Goal: Information Seeking & Learning: Learn about a topic

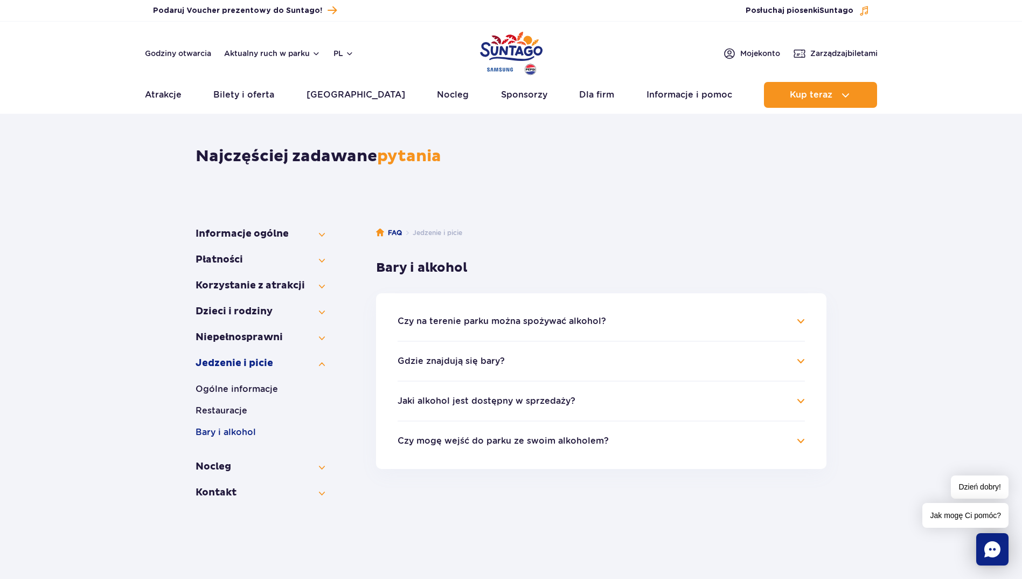
click at [802, 317] on h4 "Czy na terenie parku można spożywać alkohol?" at bounding box center [601, 321] width 407 height 13
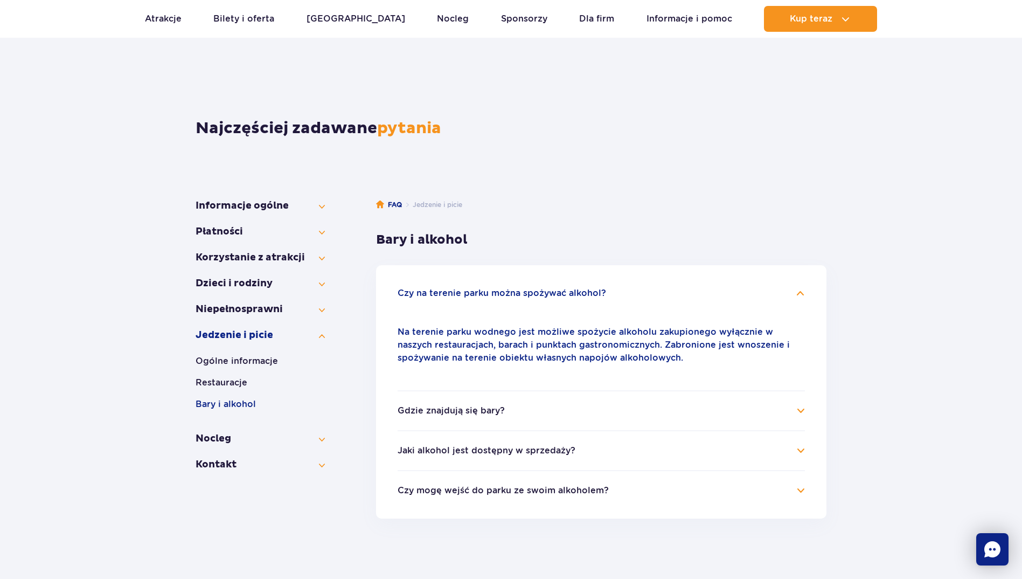
scroll to position [54, 0]
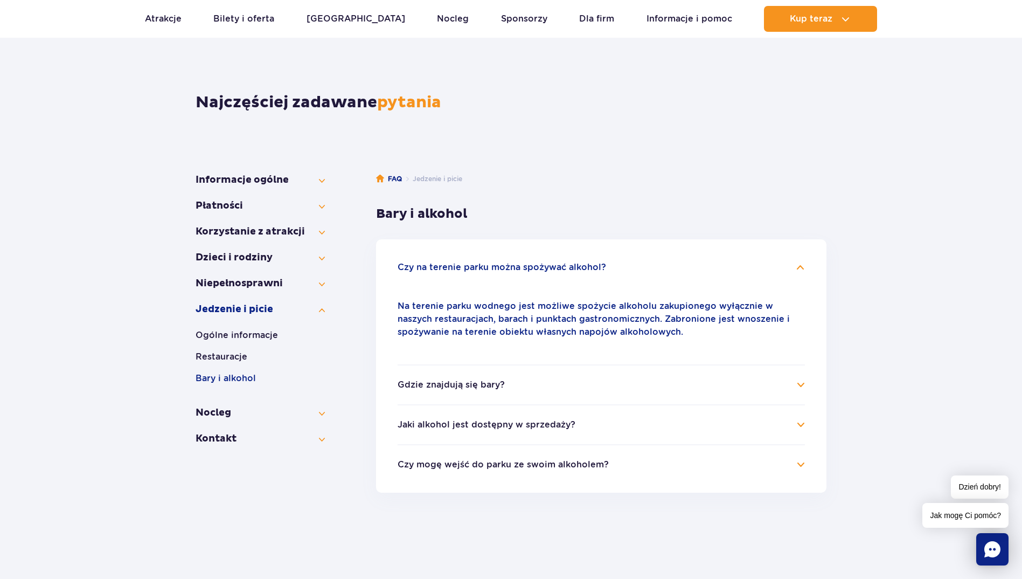
click at [799, 385] on h4 "Gdzie znajdują się bary?" at bounding box center [601, 384] width 407 height 13
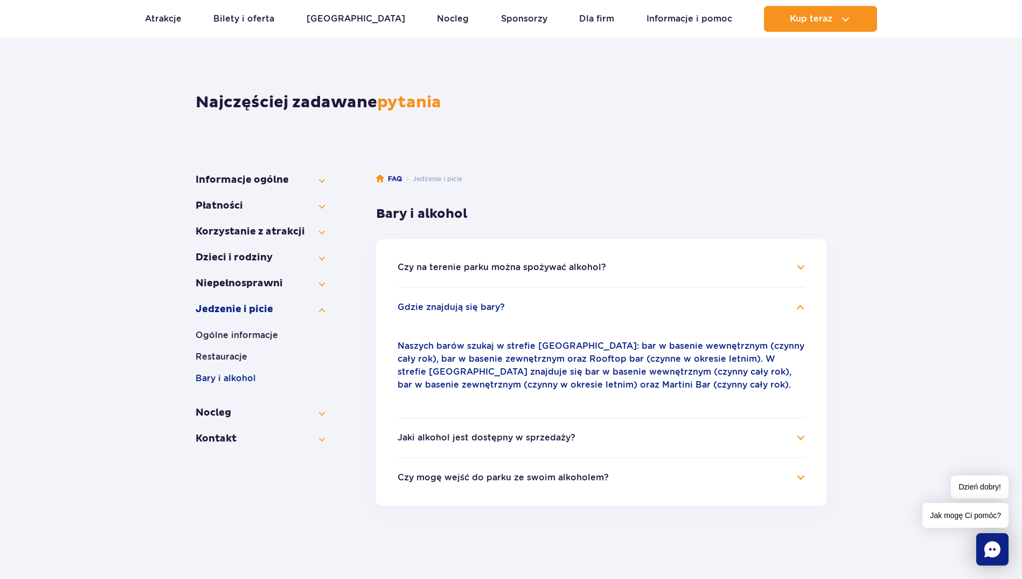
click at [796, 438] on h4 "Jaki alkohol jest dostępny w sprzedaży?" at bounding box center [601, 437] width 407 height 13
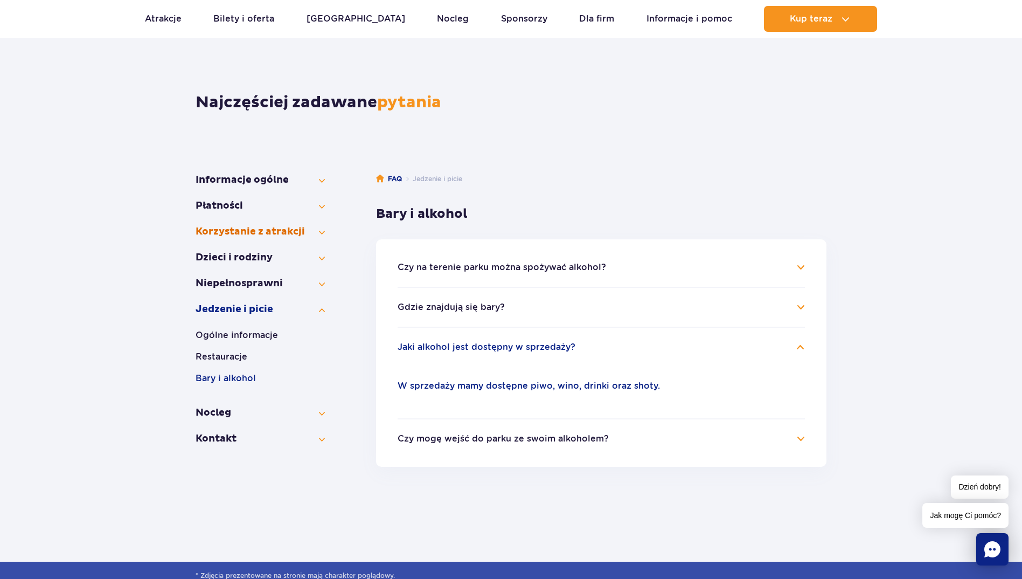
click at [321, 231] on button "Korzystanie z atrakcji" at bounding box center [260, 231] width 129 height 13
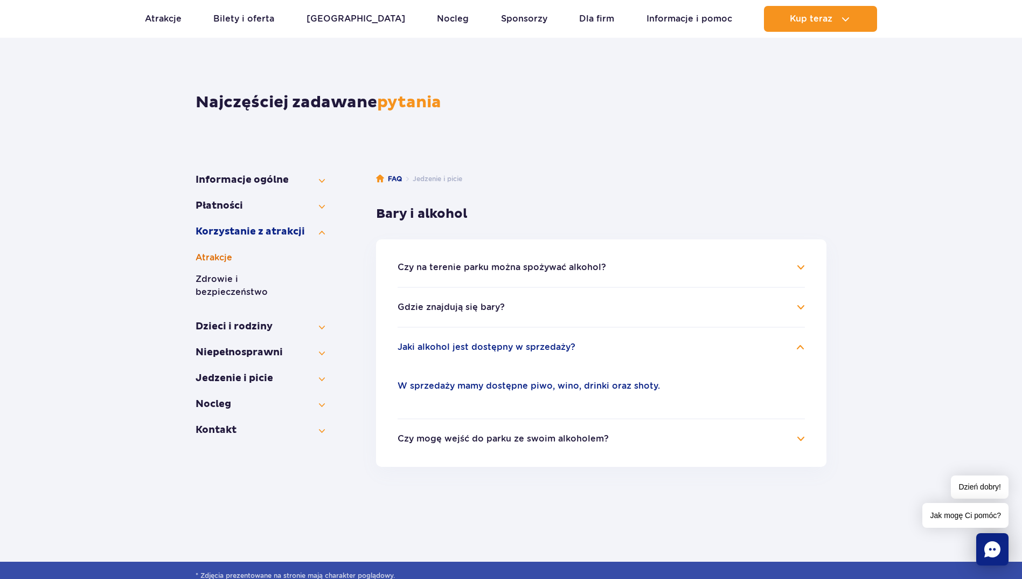
click at [219, 260] on button "Atrakcje" at bounding box center [260, 257] width 129 height 13
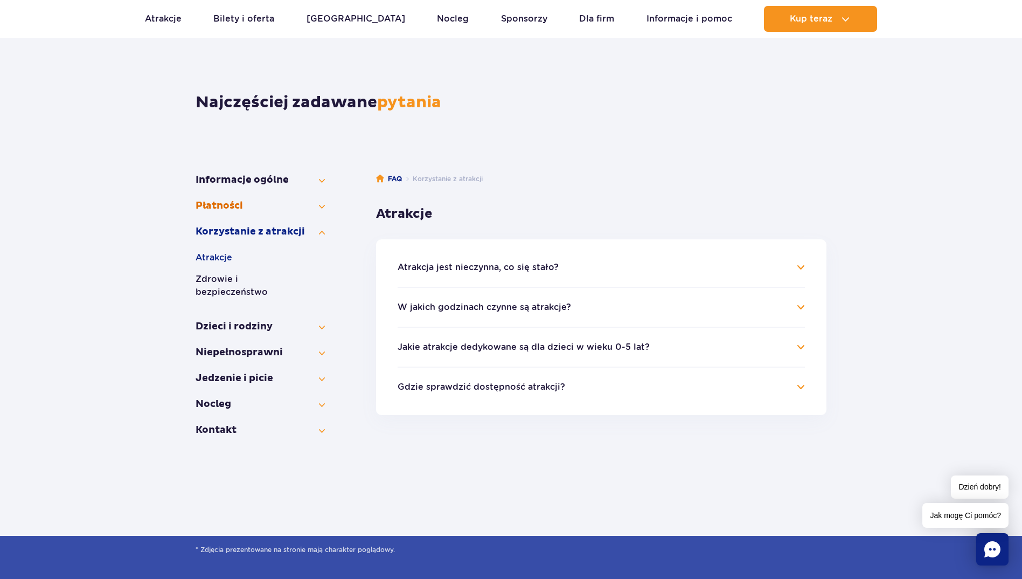
click at [322, 206] on button "Płatności" at bounding box center [260, 205] width 129 height 13
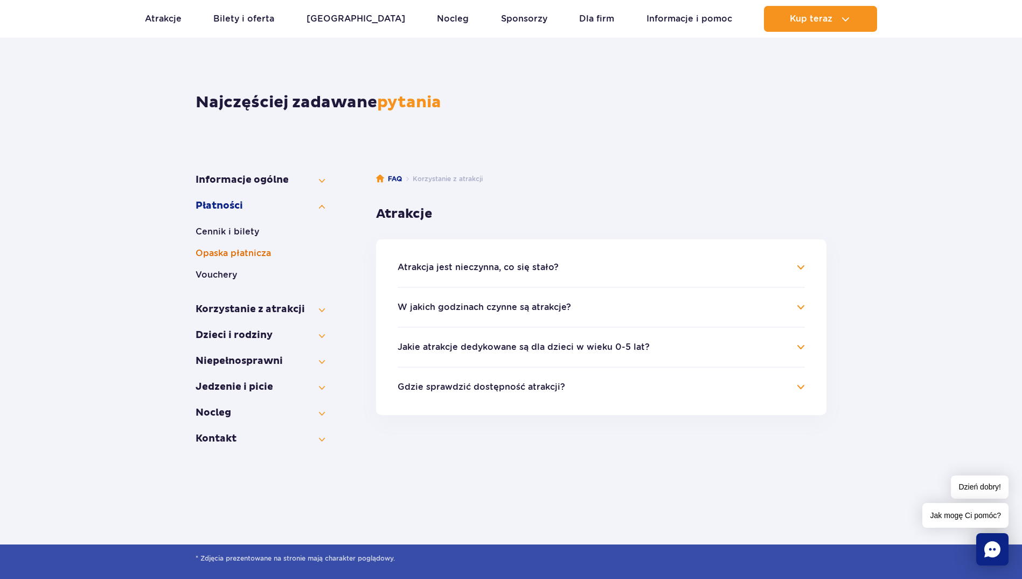
click at [255, 252] on button "Opaska płatnicza" at bounding box center [260, 253] width 129 height 13
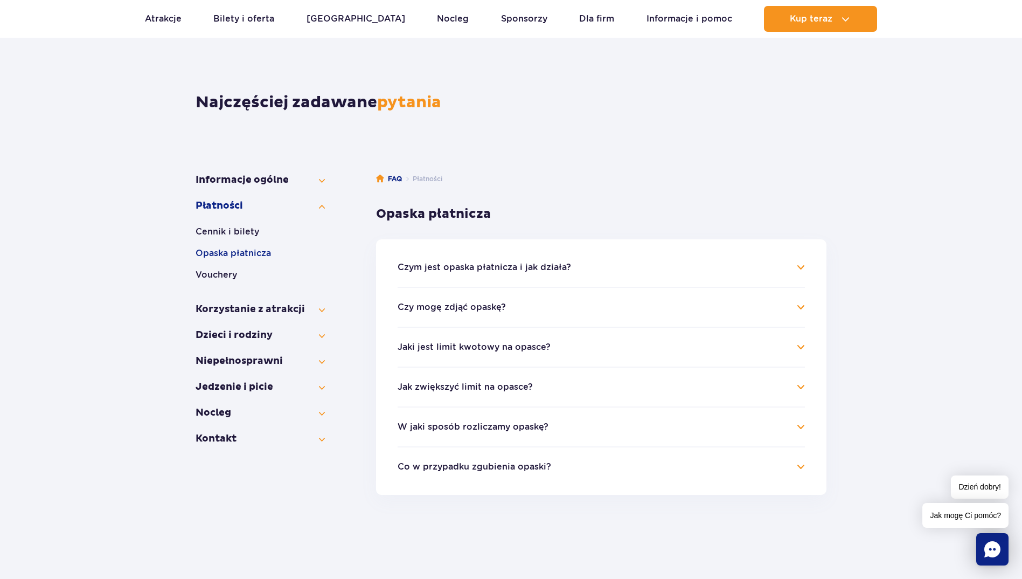
click at [799, 269] on h4 "Czym jest opaska płatnicza i jak działa?" at bounding box center [601, 267] width 407 height 13
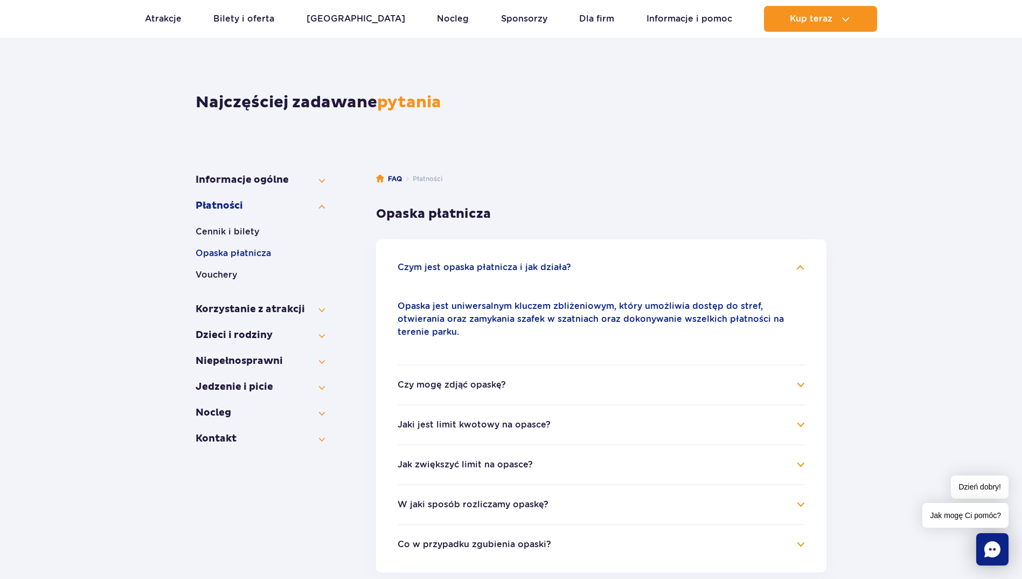
click at [802, 378] on h4 "Czy mogę zdjąć opaskę?" at bounding box center [601, 384] width 407 height 13
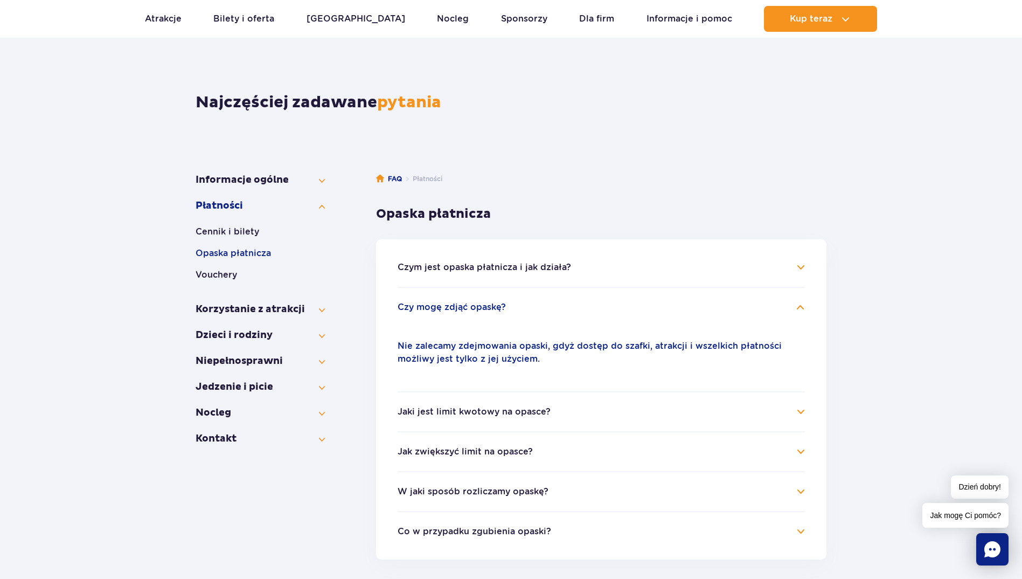
click at [798, 412] on h4 "Jaki jest limit kwotowy na opasce?" at bounding box center [601, 411] width 407 height 13
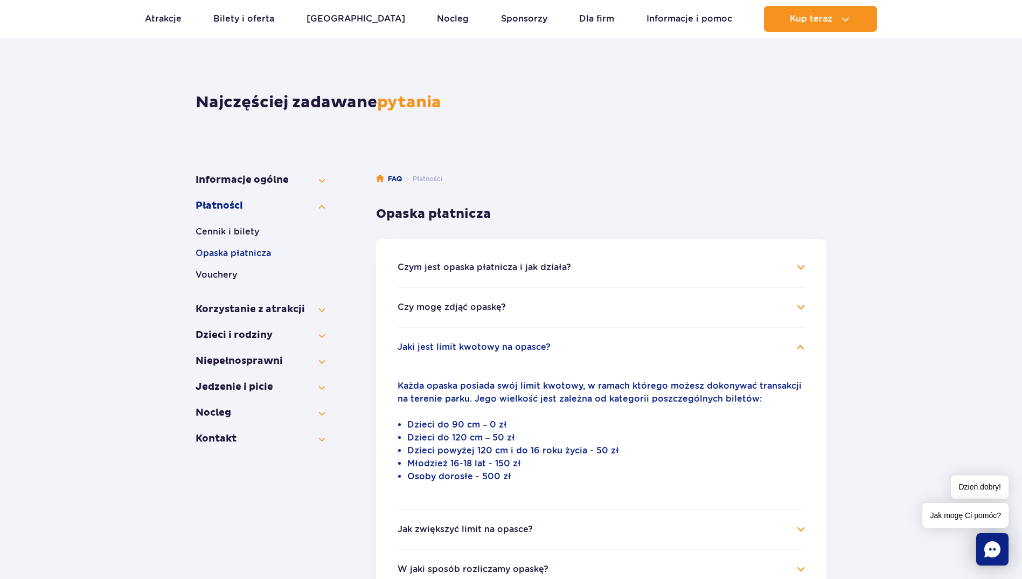
scroll to position [108, 0]
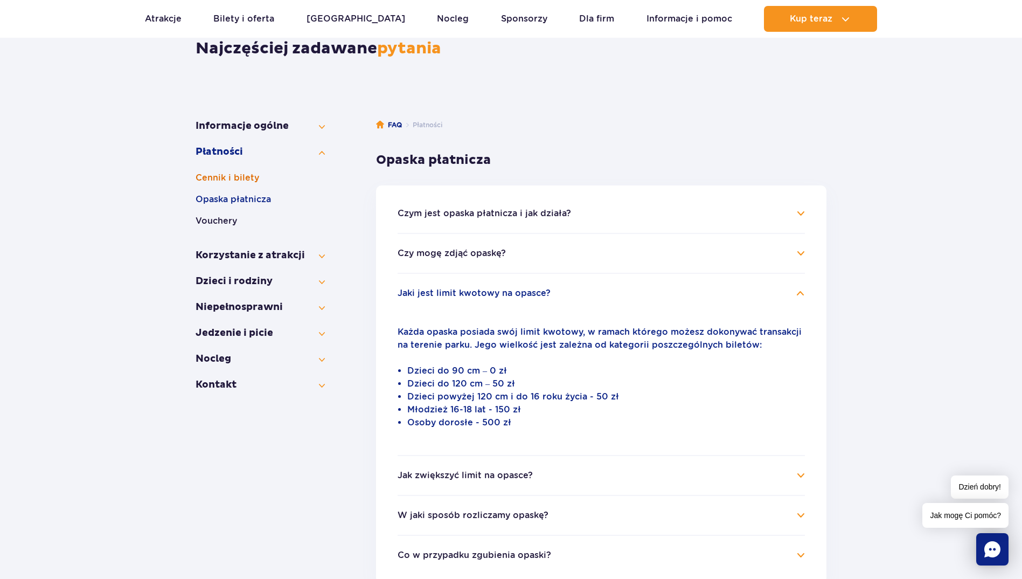
click at [234, 178] on button "Cennik i bilety" at bounding box center [260, 177] width 129 height 13
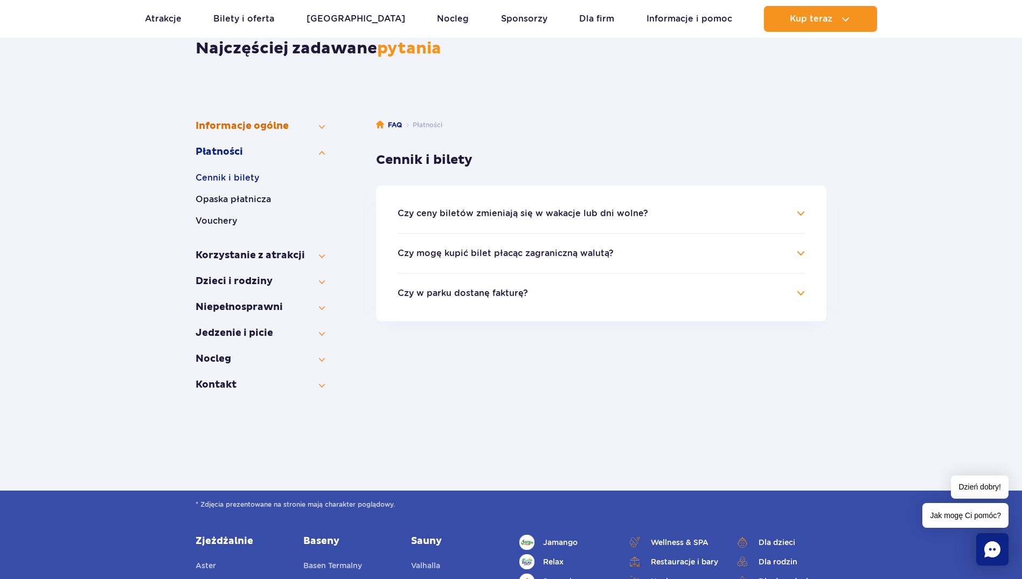
click at [230, 130] on button "Informacje ogólne" at bounding box center [260, 126] width 129 height 13
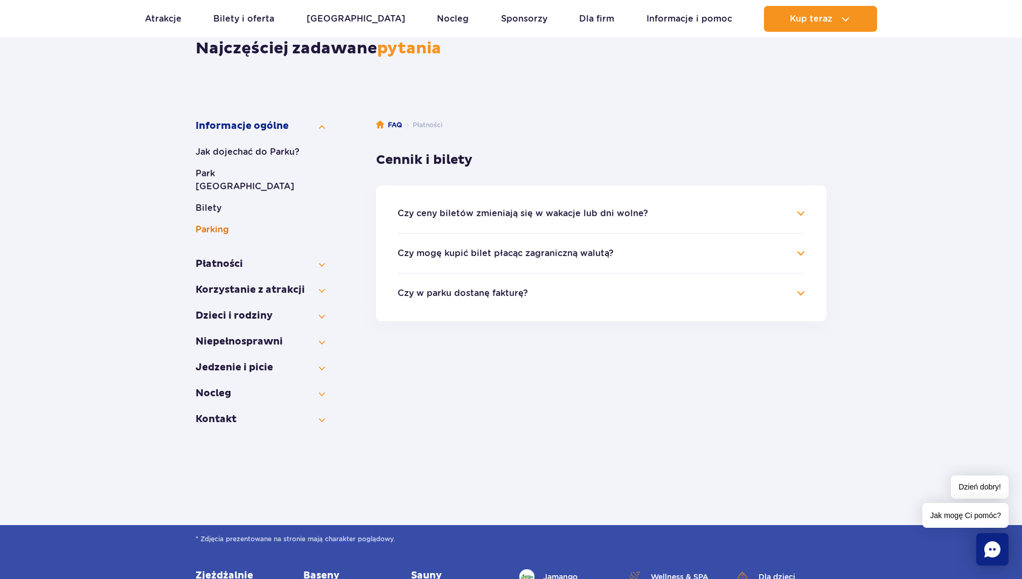
click at [212, 223] on button "Parking" at bounding box center [260, 229] width 129 height 13
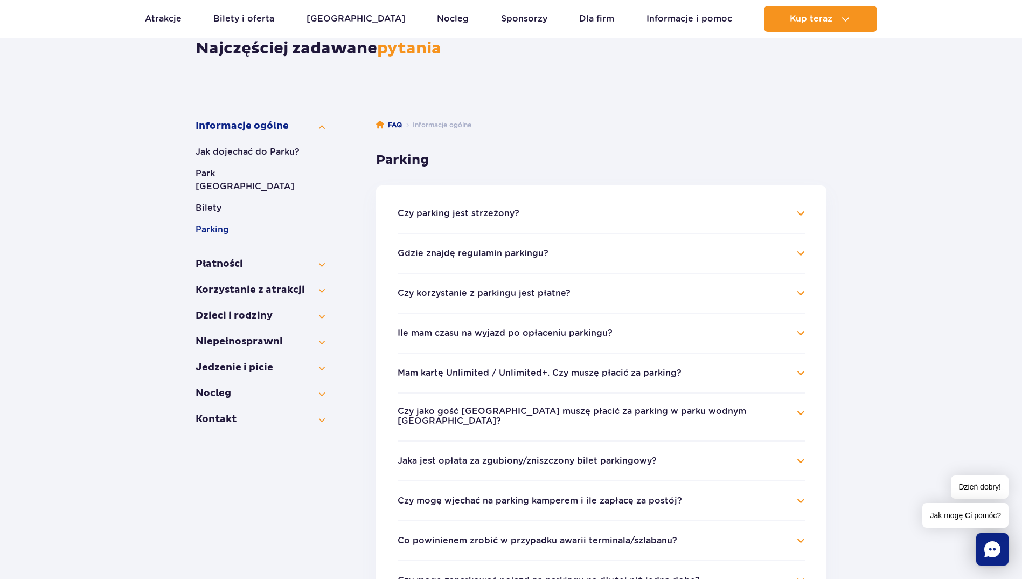
click at [806, 219] on ul "Czy parking jest strzeżony? Parking jest niestrzeżony. Szlabany wjazdowe służą …" at bounding box center [601, 440] width 451 height 511
click at [801, 214] on h4 "Czy parking jest strzeżony?" at bounding box center [601, 213] width 407 height 13
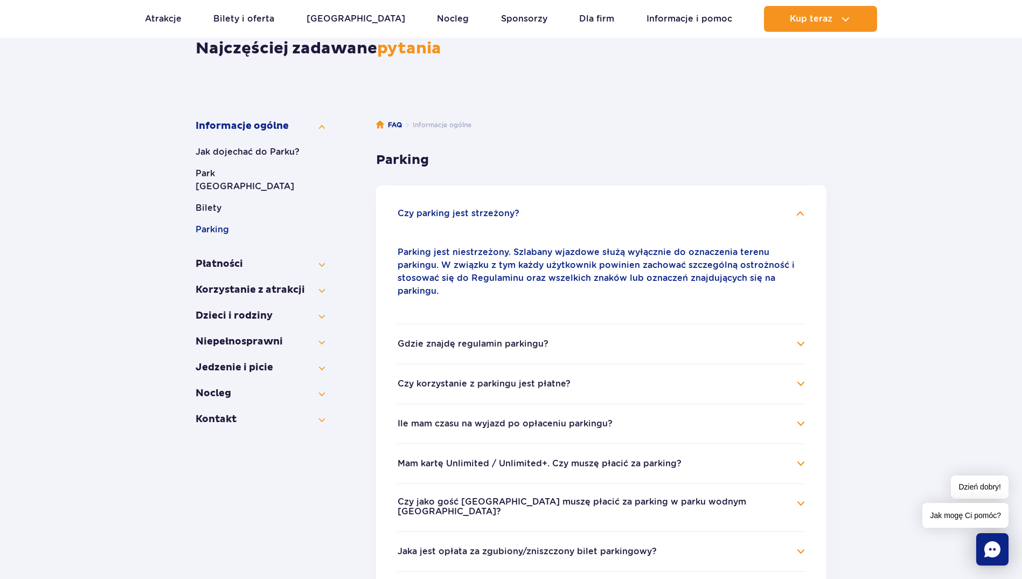
click at [802, 377] on h4 "Czy korzystanie z parkingu jest płatne?" at bounding box center [601, 383] width 407 height 13
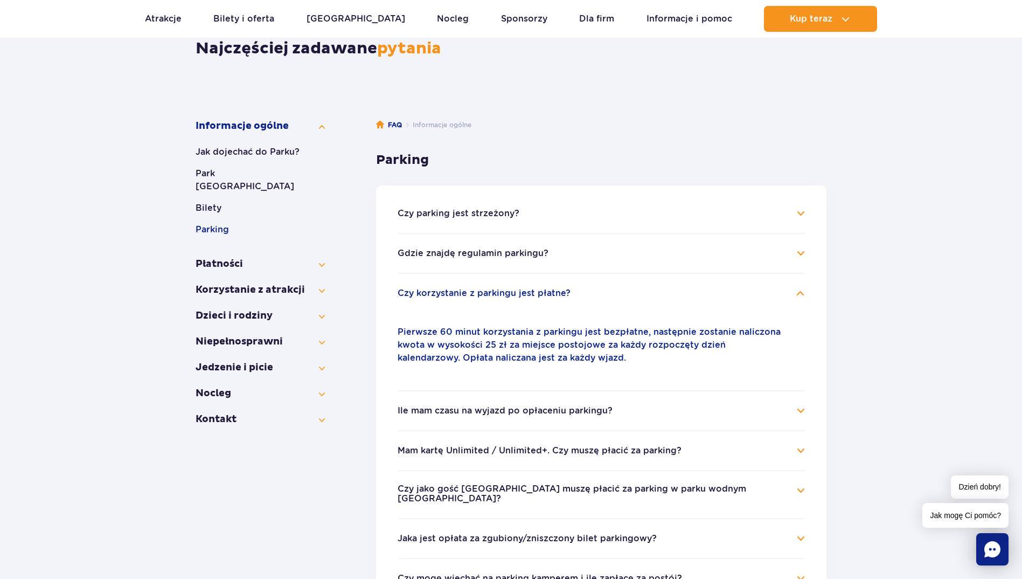
scroll to position [162, 0]
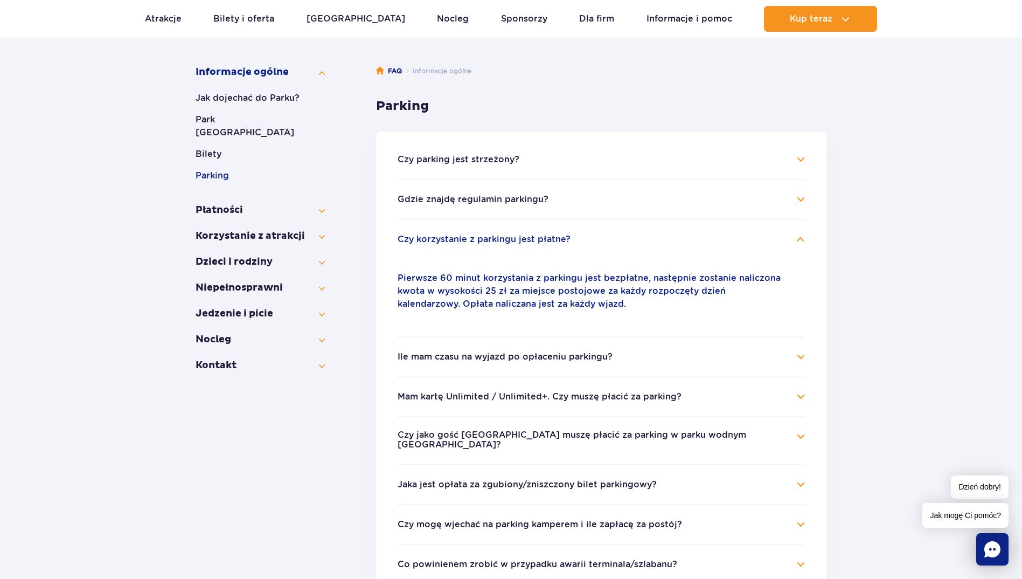
click at [802, 357] on h4 "Ile mam czasu na wyjazd po opłaceniu parkingu?" at bounding box center [601, 356] width 407 height 13
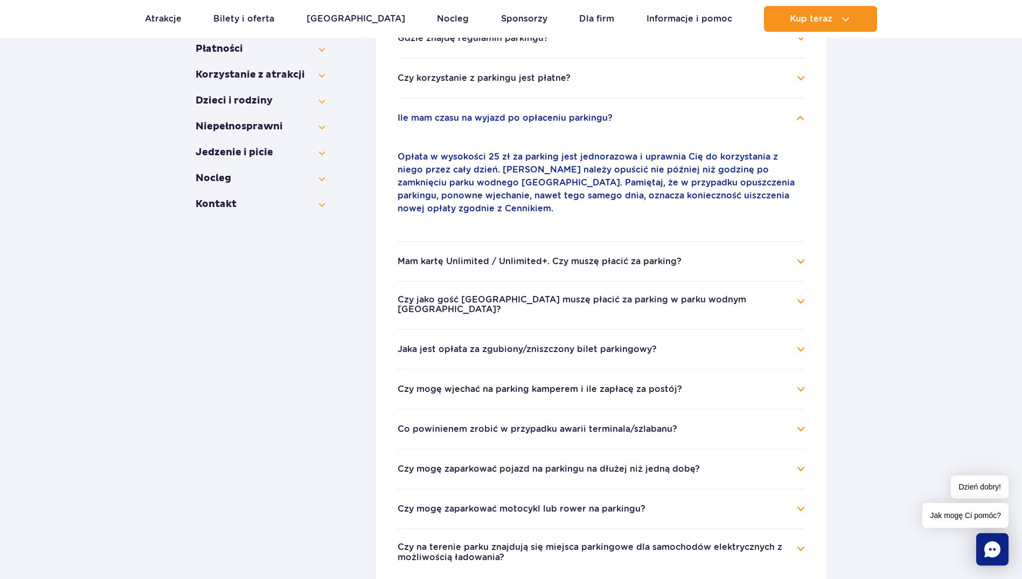
scroll to position [323, 0]
click at [800, 294] on h4 "Czy jako gość [GEOGRAPHIC_DATA] muszę płacić za parking w parku wodnym [GEOGRAP…" at bounding box center [601, 304] width 407 height 21
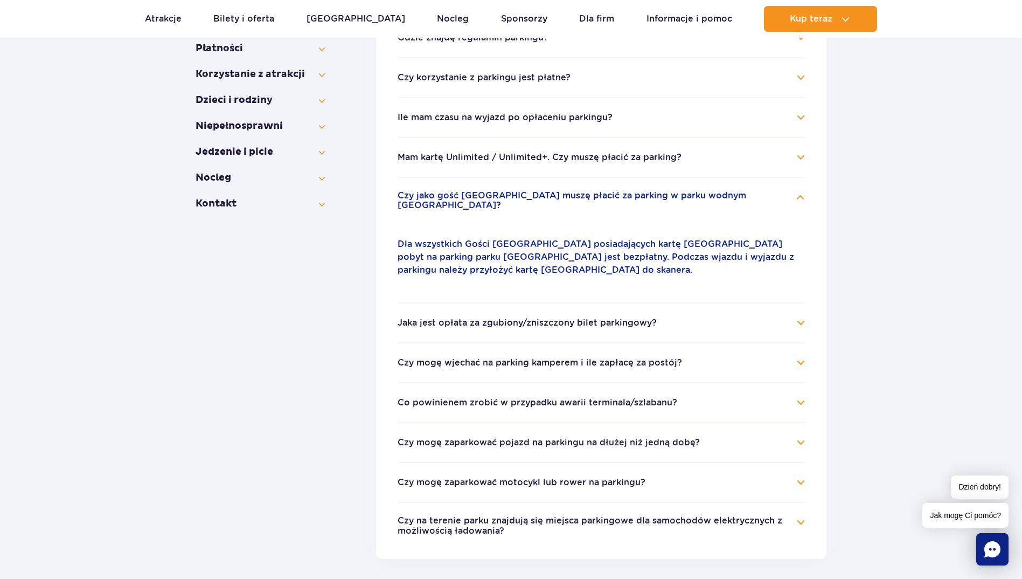
click at [797, 316] on h4 "Jaka jest opłata za zgubiony/zniszczony bilet parkingowy?" at bounding box center [601, 322] width 407 height 13
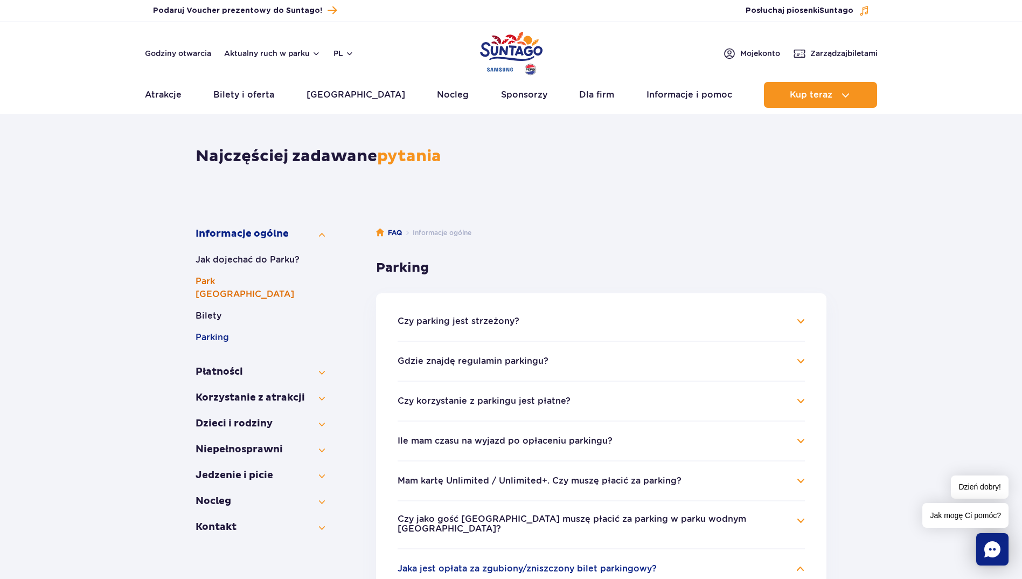
click at [262, 280] on button "Park [GEOGRAPHIC_DATA]" at bounding box center [260, 288] width 129 height 26
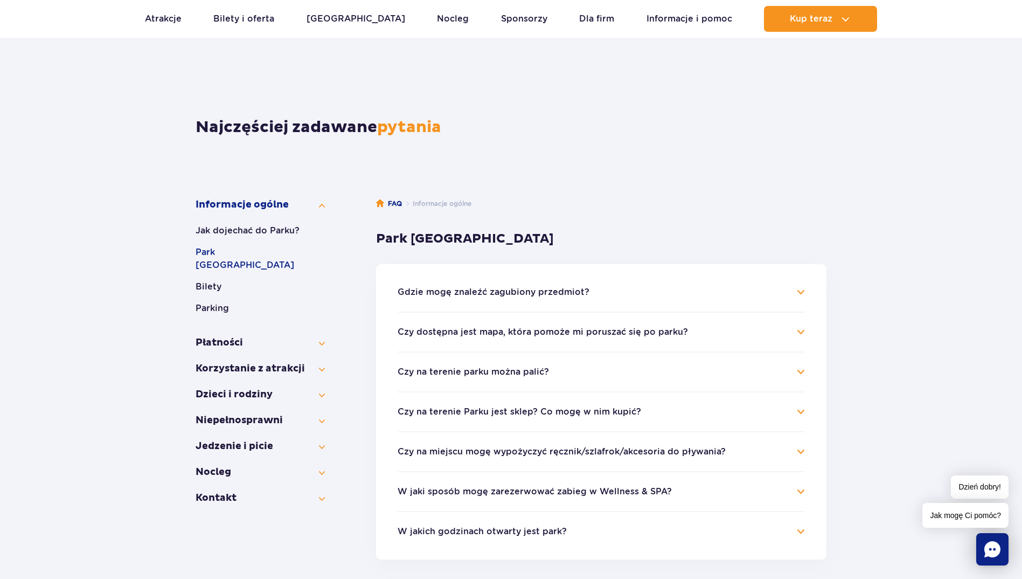
scroll to position [54, 0]
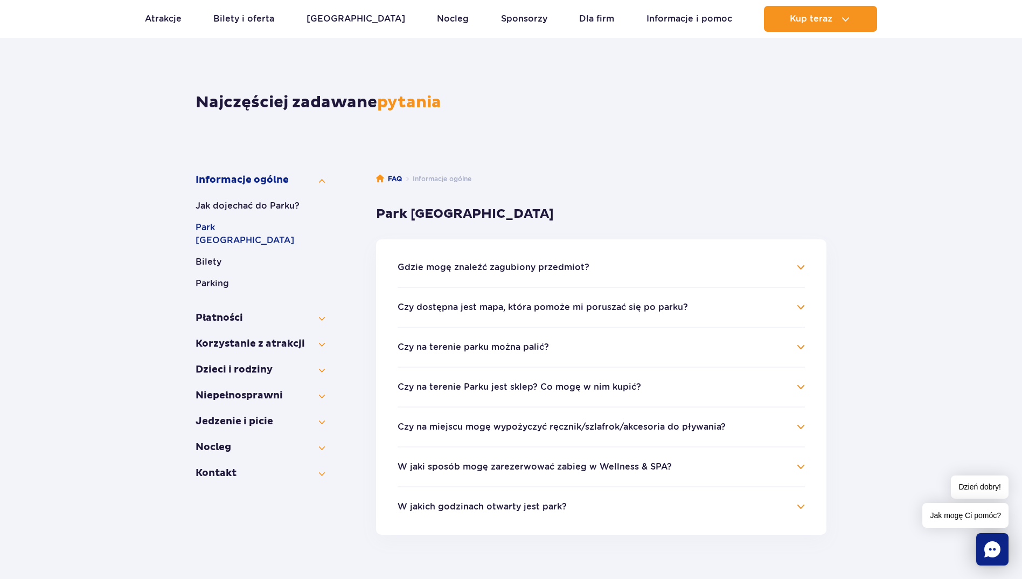
click at [795, 426] on h4 "Czy na miejscu mogę wypożyczyć ręcznik/szlafrok/akcesoria do pływania?" at bounding box center [601, 426] width 407 height 13
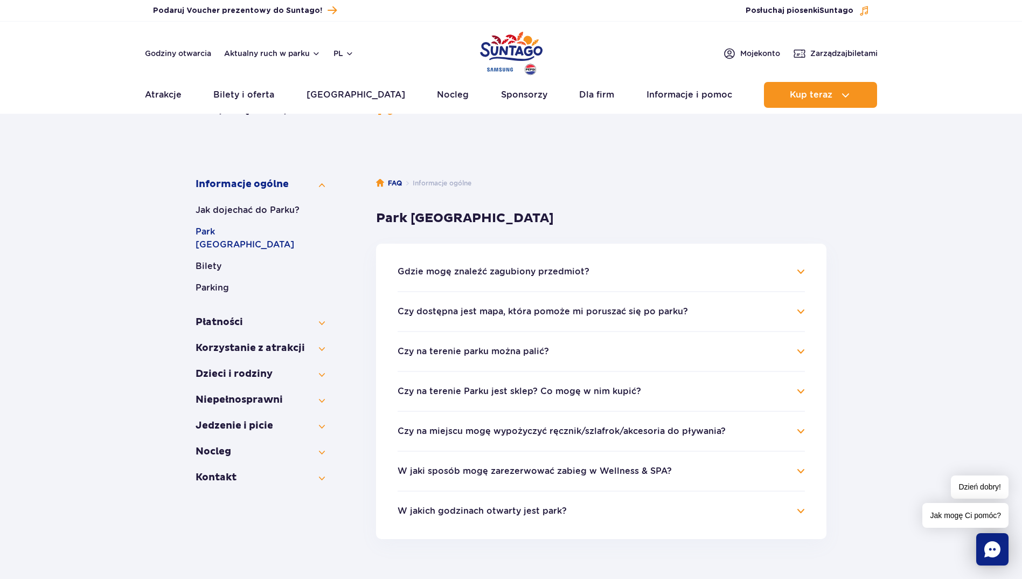
scroll to position [54, 0]
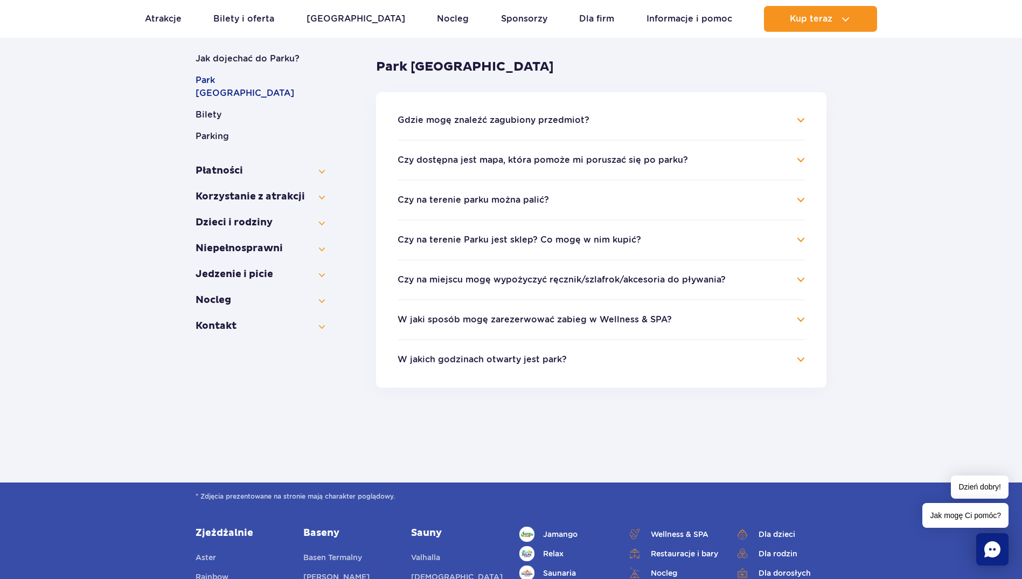
scroll to position [323, 0]
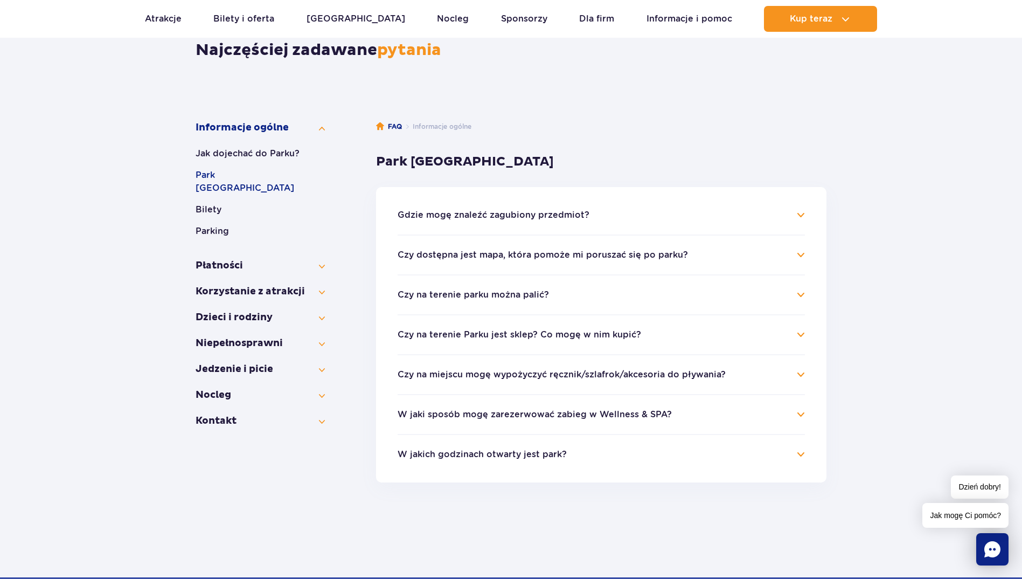
scroll to position [108, 0]
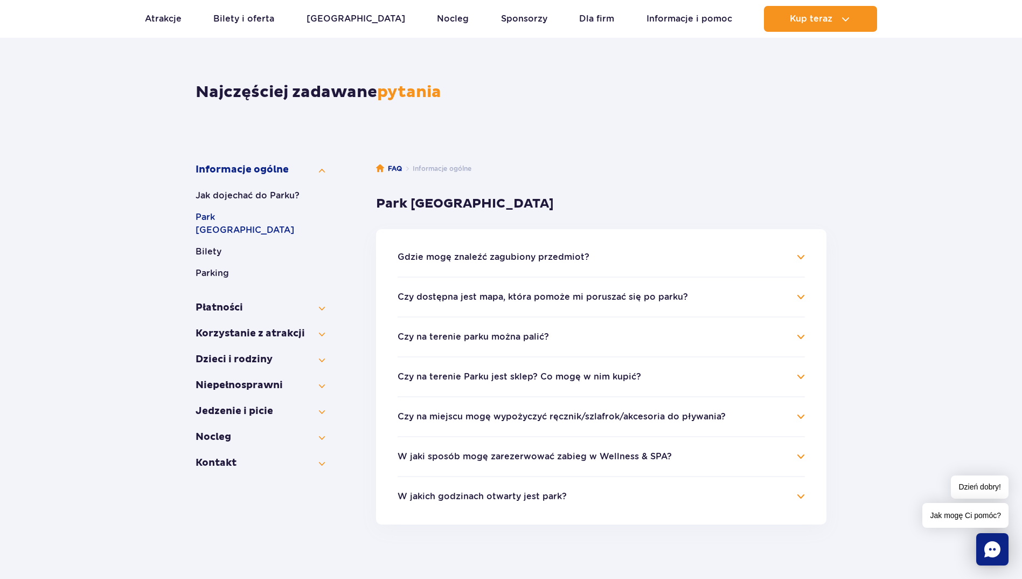
scroll to position [54, 0]
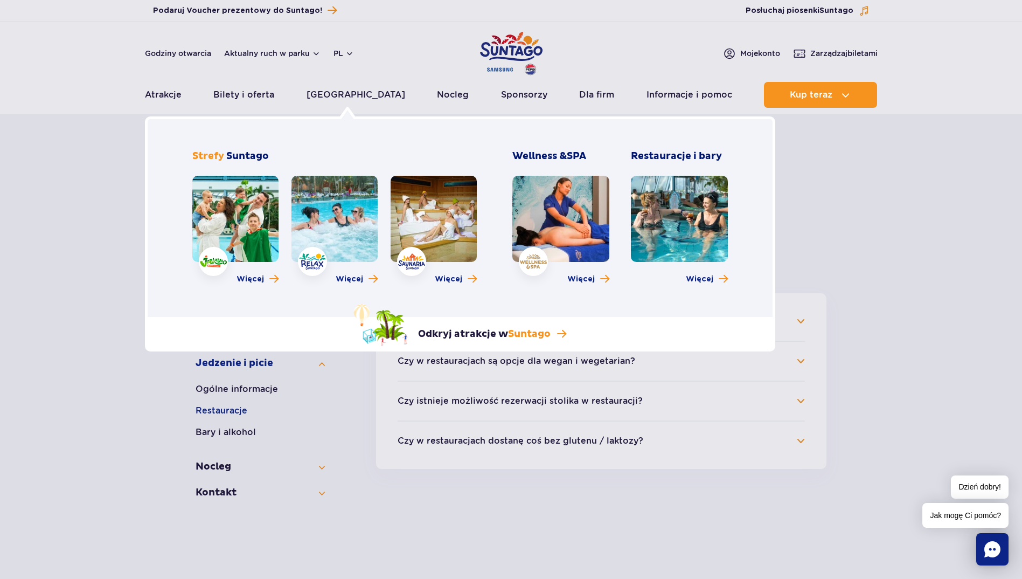
click at [683, 225] on link at bounding box center [679, 219] width 97 height 86
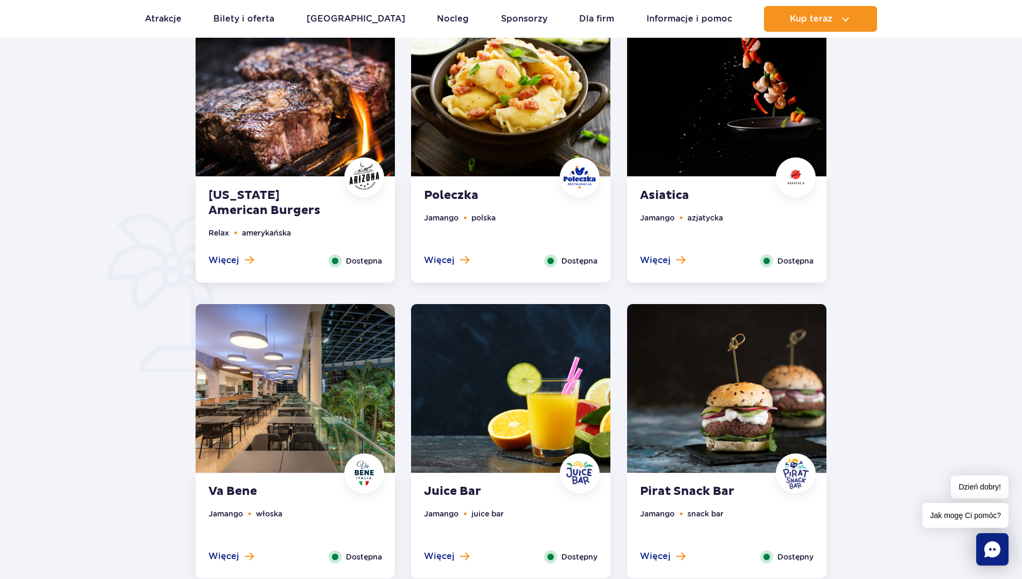
scroll to position [593, 0]
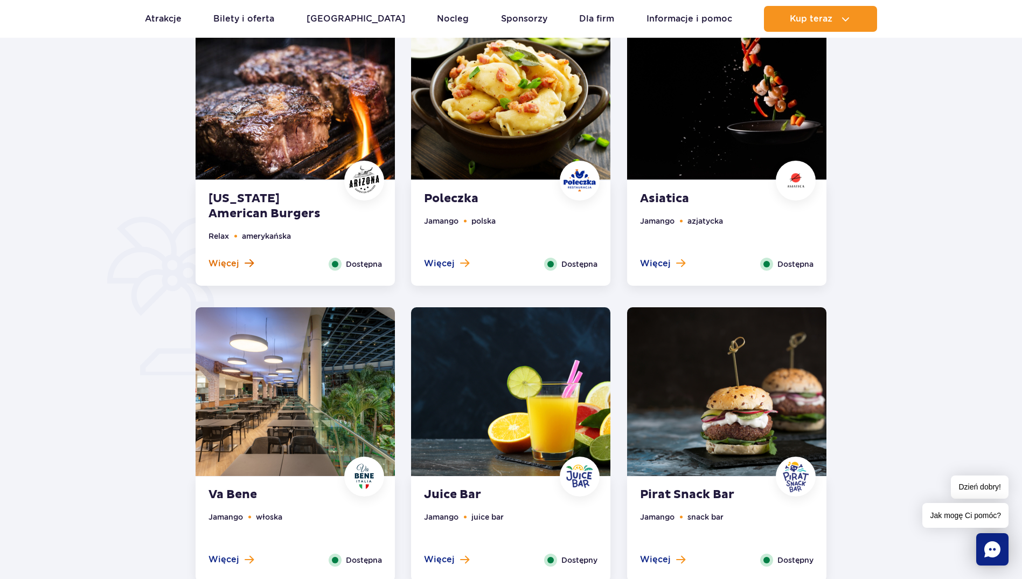
click at [231, 262] on span "Więcej" at bounding box center [224, 264] width 31 height 12
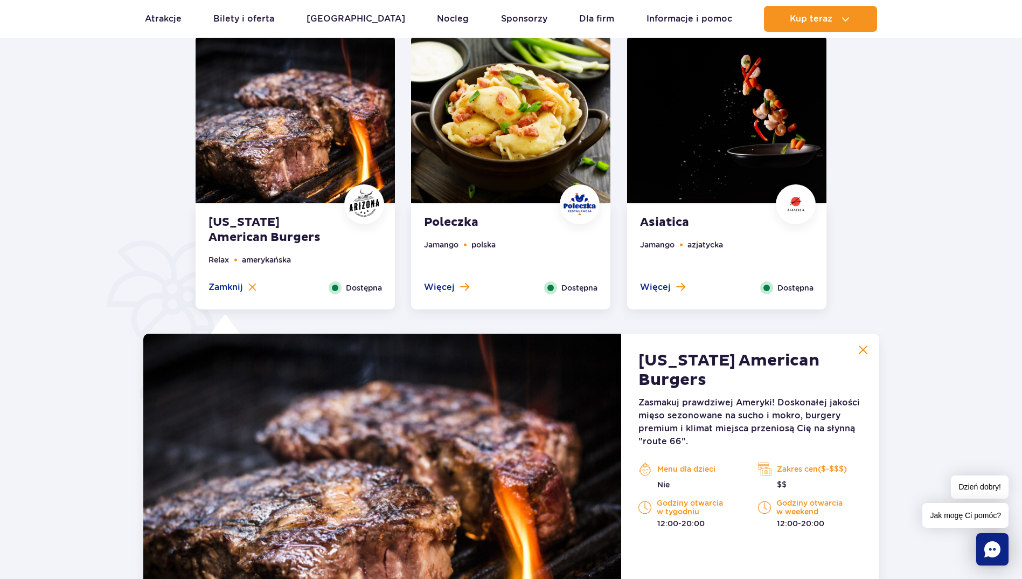
scroll to position [569, 0]
click at [442, 290] on span "Więcej" at bounding box center [439, 288] width 31 height 12
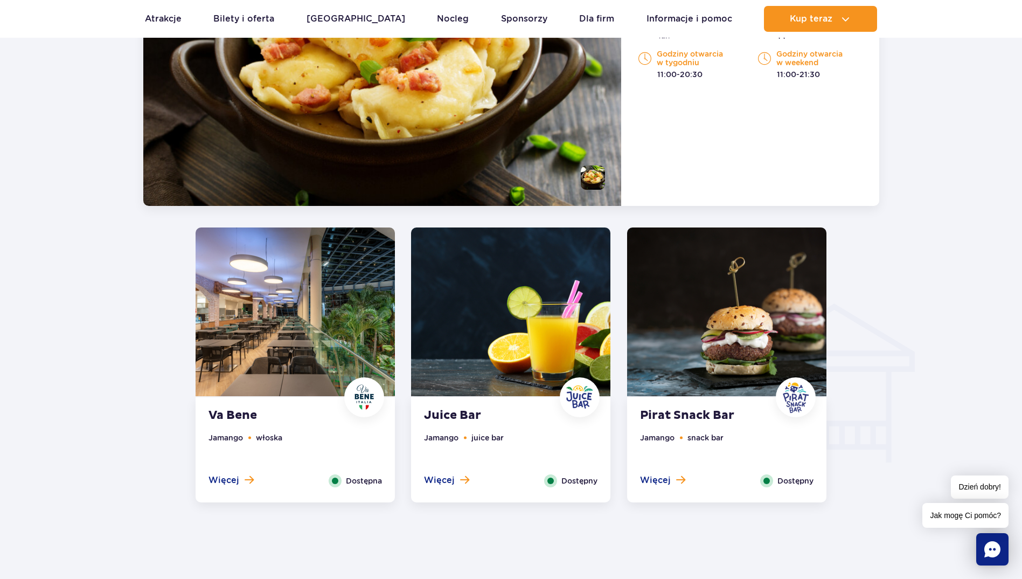
scroll to position [1000, 0]
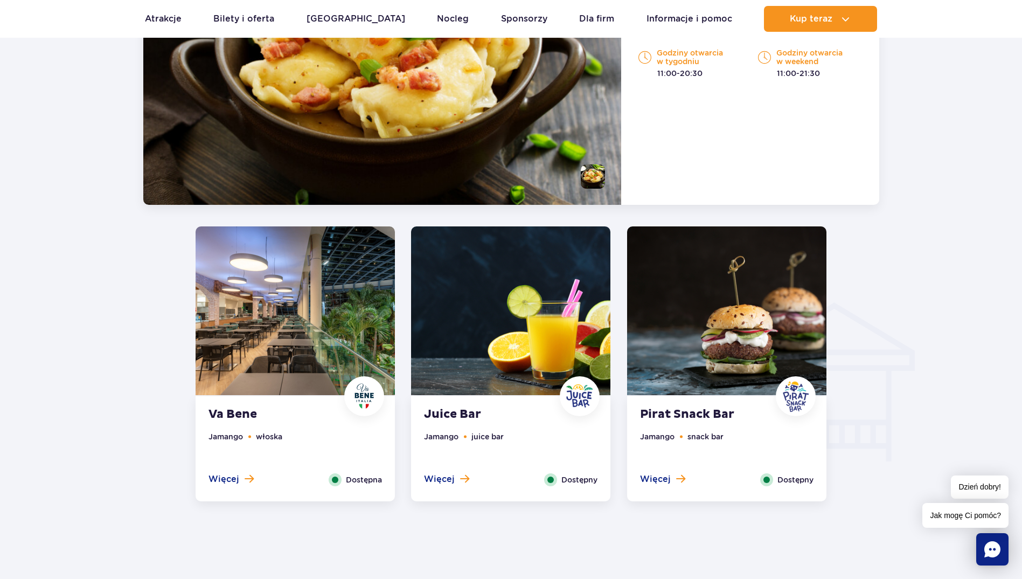
click at [256, 421] on strong "Va Bene" at bounding box center [274, 414] width 130 height 15
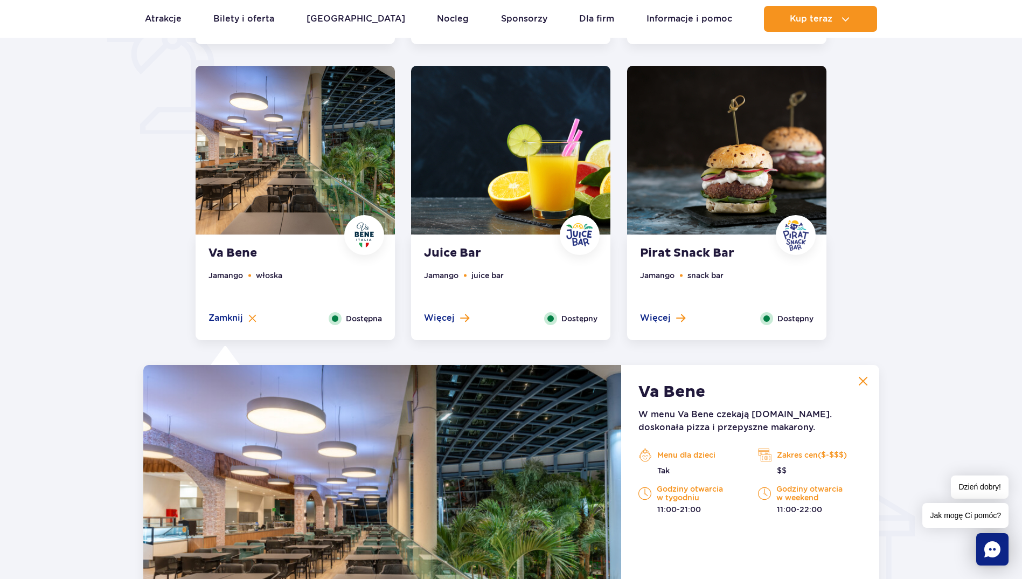
scroll to position [811, 0]
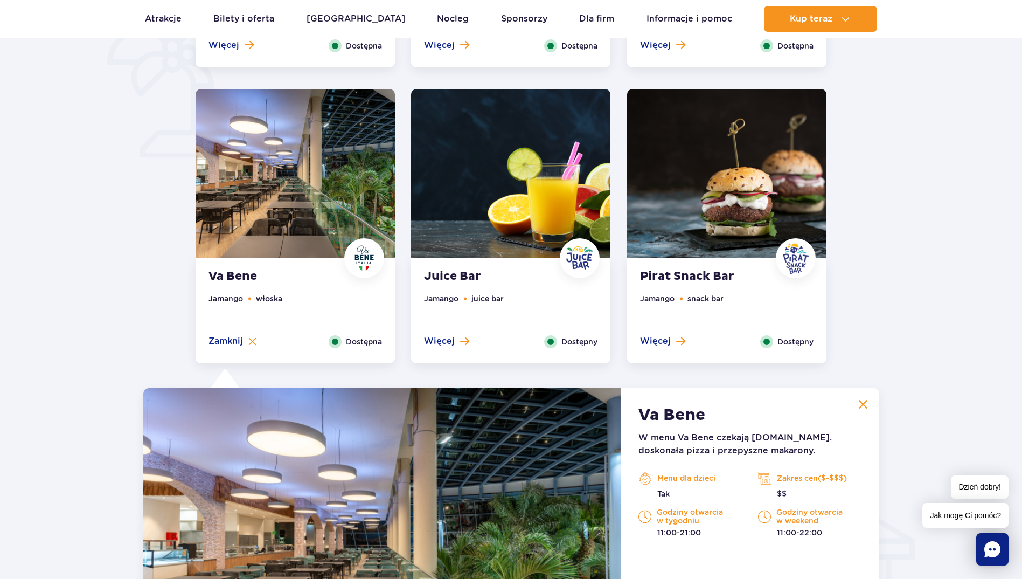
click at [689, 286] on div "Pirat Snack Bar Jamango snack bar Więcej Zamknij Dostępny" at bounding box center [726, 310] width 199 height 105
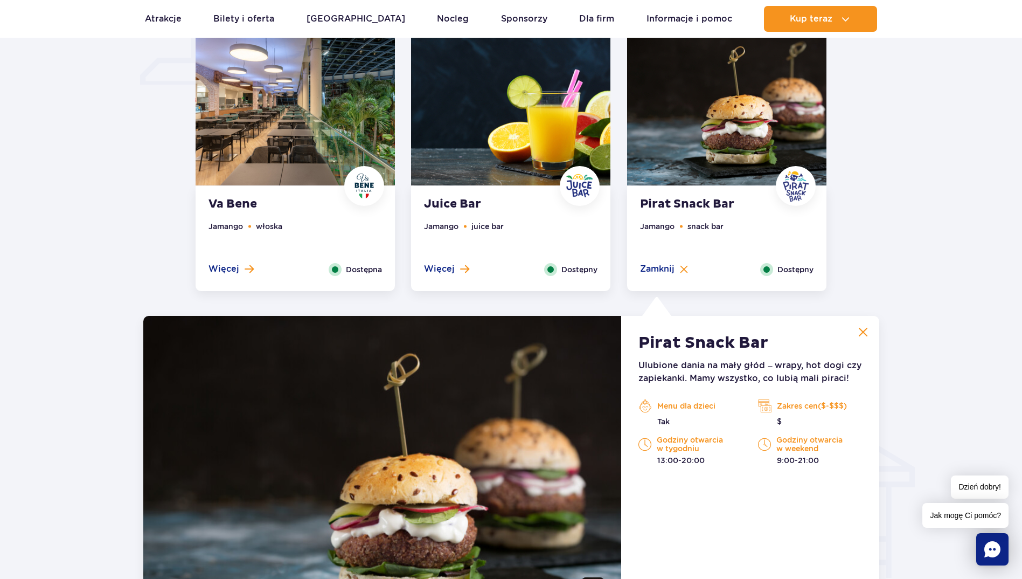
scroll to position [865, 0]
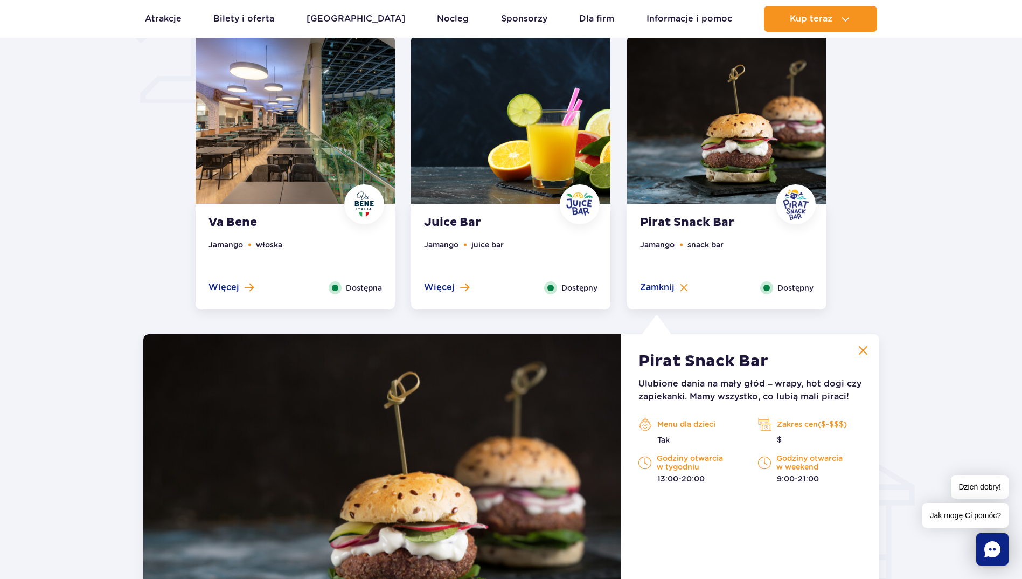
click at [439, 183] on img at bounding box center [510, 119] width 199 height 169
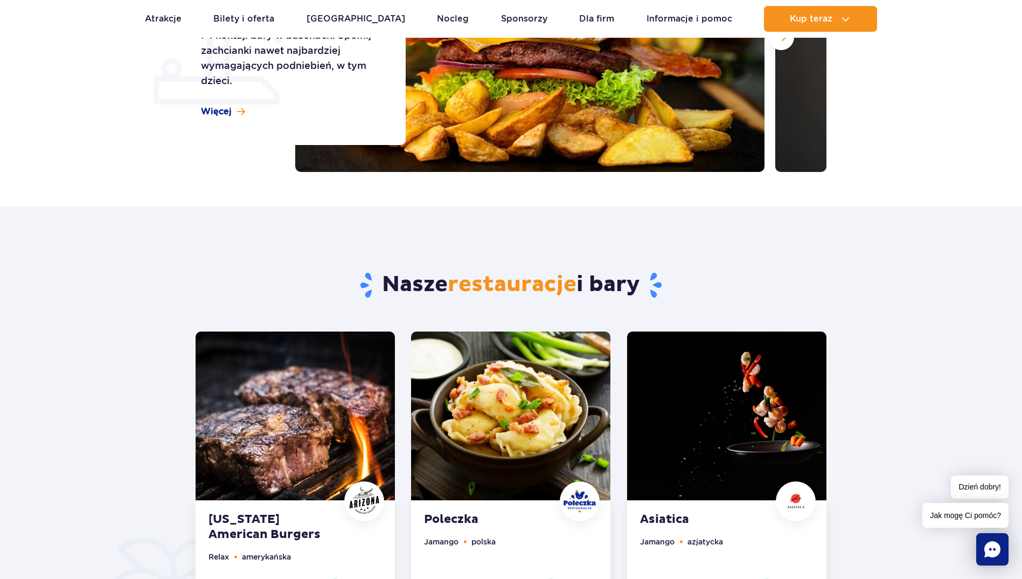
scroll to position [0, 0]
